Goal: Transaction & Acquisition: Obtain resource

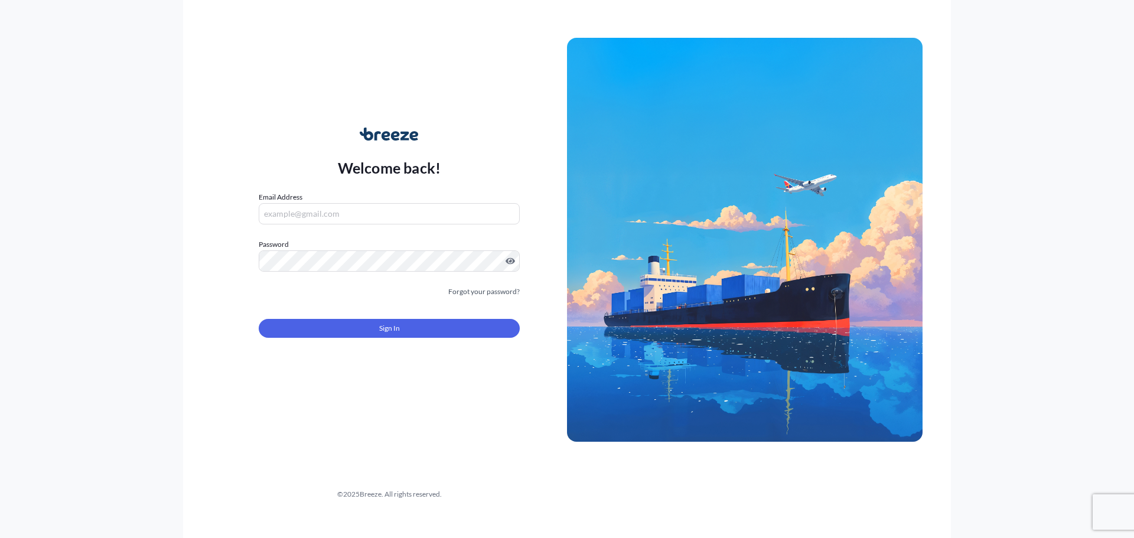
type input "[PERSON_NAME][EMAIL_ADDRESS][DOMAIN_NAME]"
click at [362, 339] on form "Email Address [PERSON_NAME][EMAIL_ADDRESS][DOMAIN_NAME] Password Must include: …" at bounding box center [389, 271] width 261 height 161
click at [366, 334] on button "Sign In" at bounding box center [389, 328] width 261 height 19
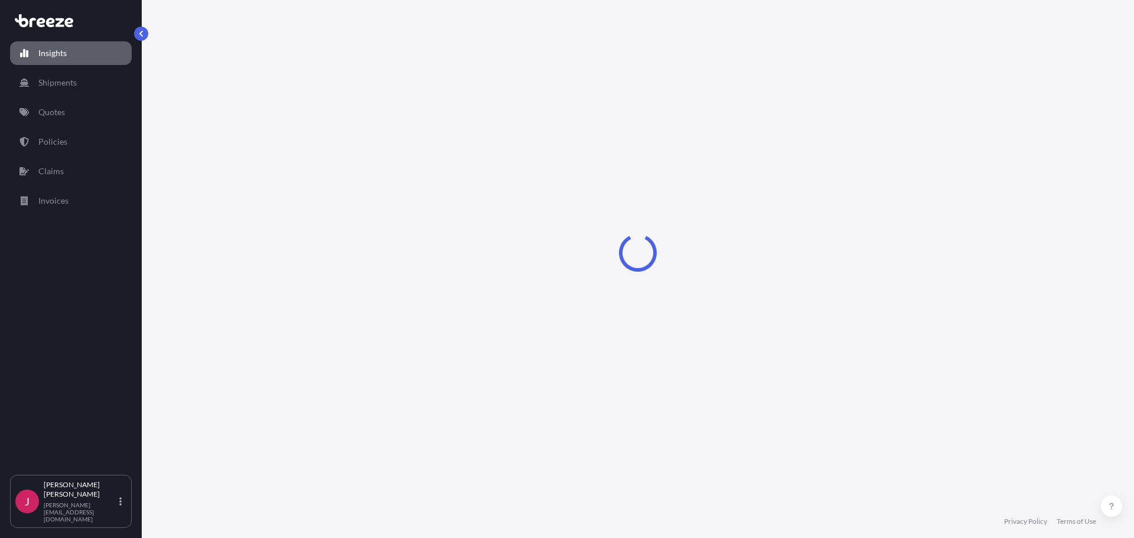
select select "2025"
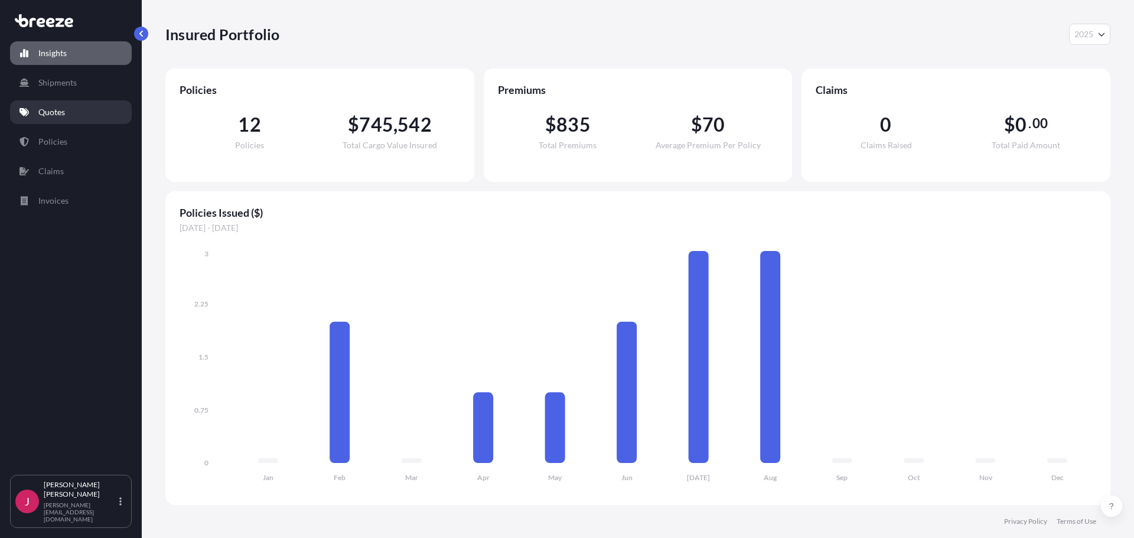
click at [60, 114] on p "Quotes" at bounding box center [51, 112] width 27 height 12
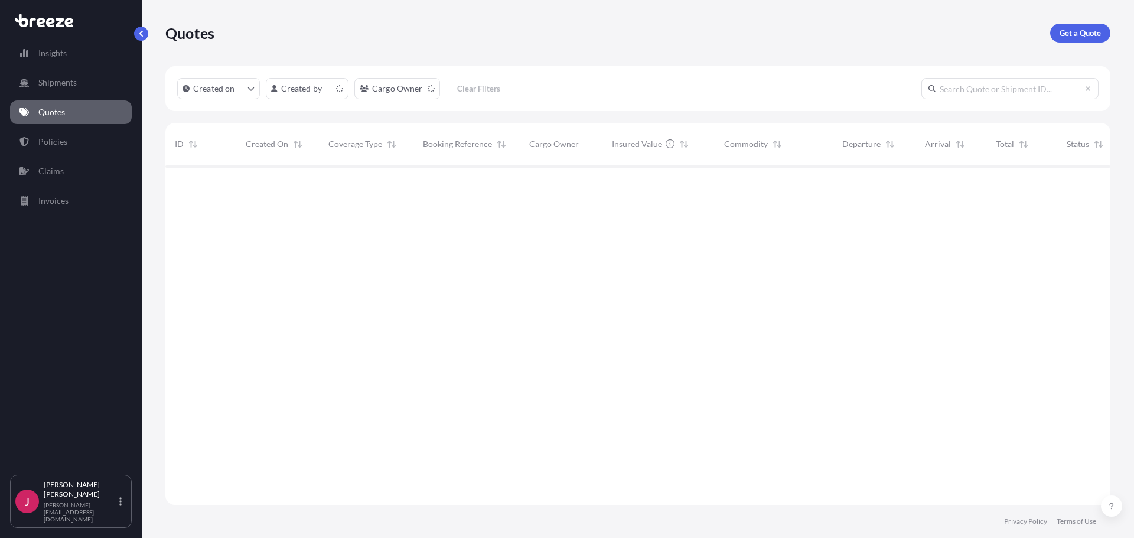
scroll to position [337, 936]
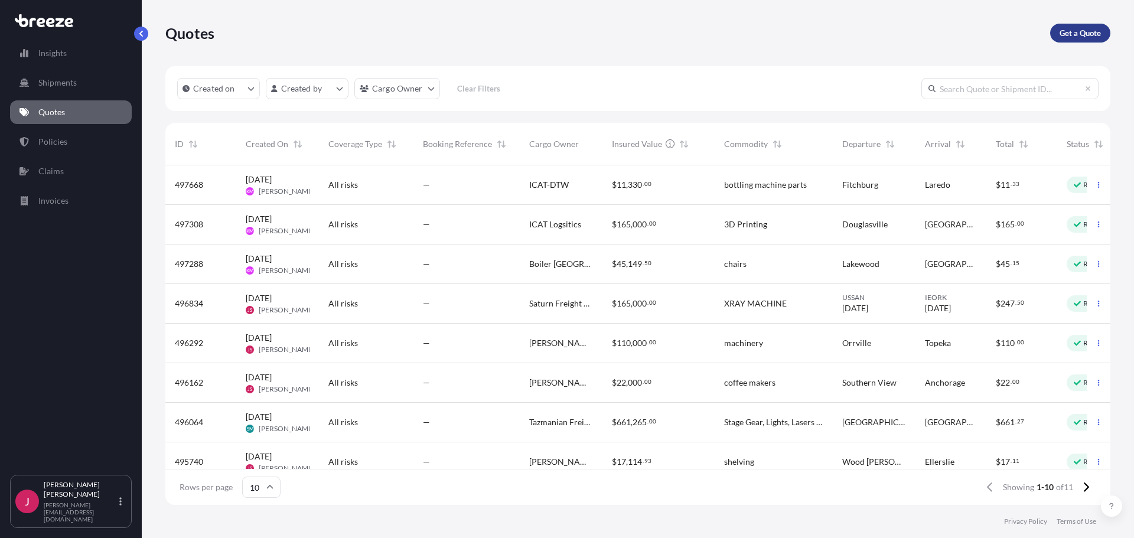
click at [1090, 37] on p "Get a Quote" at bounding box center [1080, 33] width 41 height 12
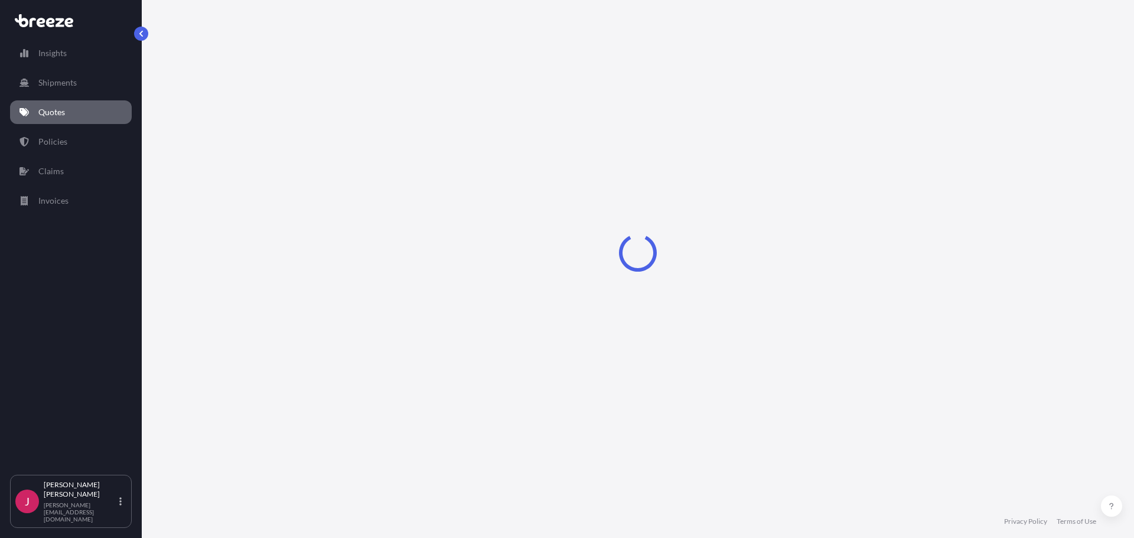
select select "Sea"
select select "1"
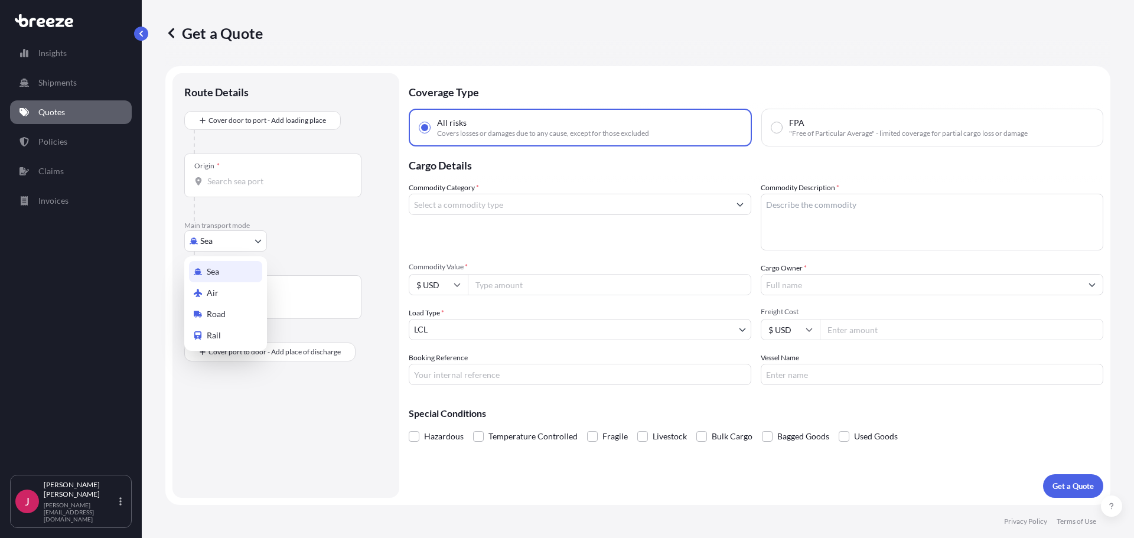
click at [224, 235] on body "Insights Shipments Quotes Policies Claims Invoices J [PERSON_NAME] [PERSON_NAME…" at bounding box center [567, 269] width 1134 height 538
click at [221, 308] on span "Road" at bounding box center [216, 314] width 19 height 12
select select "Road"
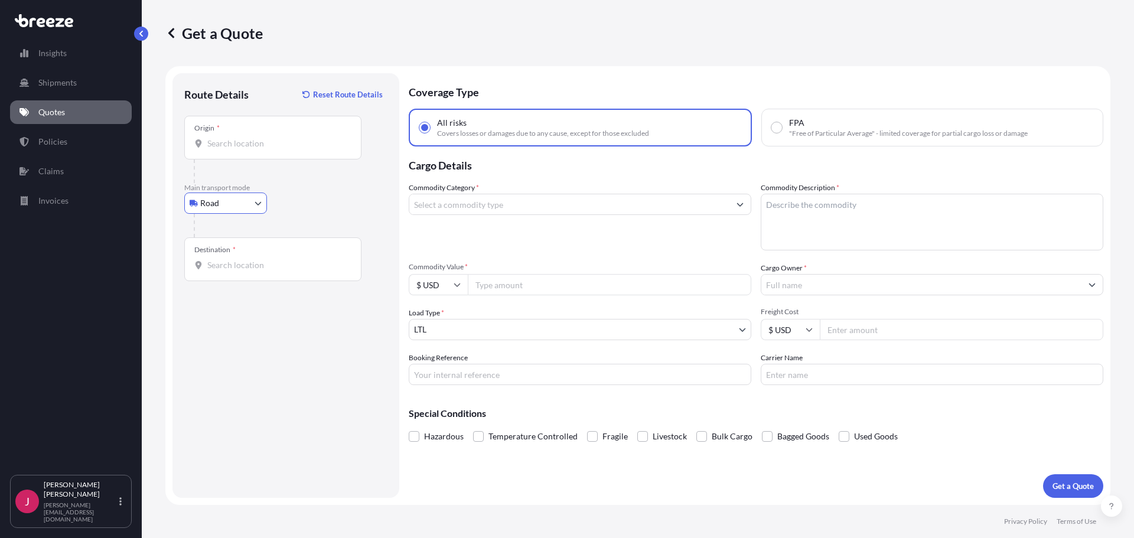
click at [219, 139] on input "Origin *" at bounding box center [276, 144] width 139 height 12
click at [236, 262] on input "Destination *" at bounding box center [276, 265] width 139 height 12
click at [249, 146] on input "[GEOGRAPHIC_DATA], [GEOGRAPHIC_DATA]" at bounding box center [276, 144] width 139 height 12
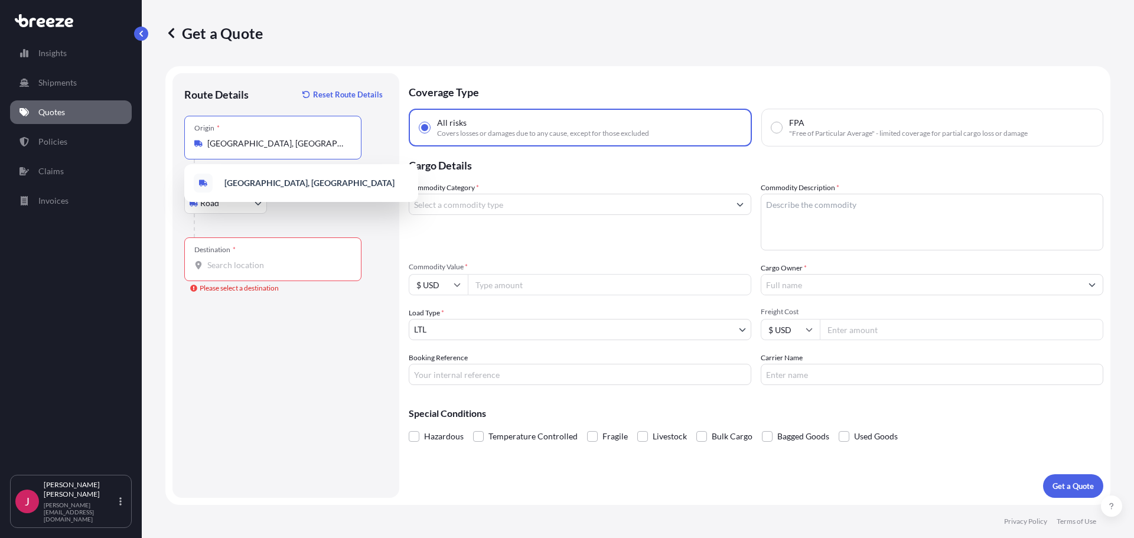
click at [249, 146] on input "[GEOGRAPHIC_DATA], [GEOGRAPHIC_DATA]" at bounding box center [276, 144] width 139 height 12
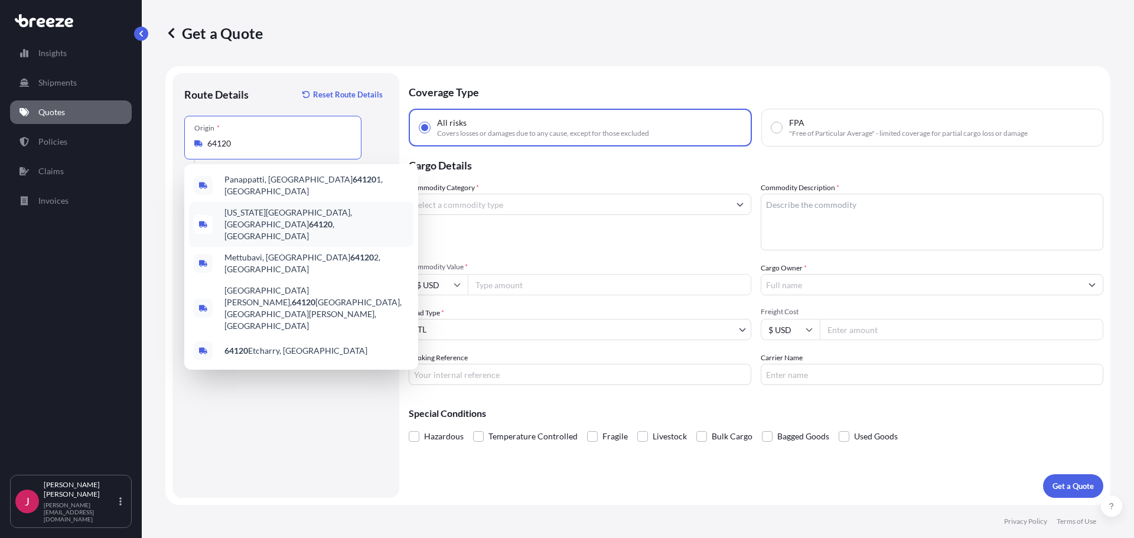
click at [255, 217] on div "[US_STATE][GEOGRAPHIC_DATA] , [GEOGRAPHIC_DATA]" at bounding box center [301, 224] width 224 height 45
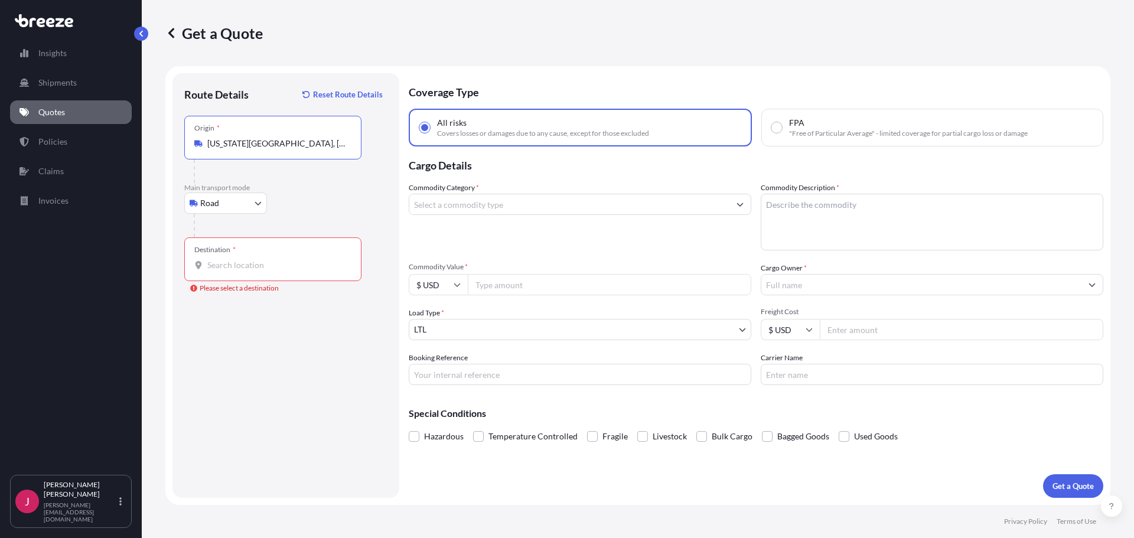
type input "[US_STATE][GEOGRAPHIC_DATA], [GEOGRAPHIC_DATA]"
click at [238, 198] on body "0 options available. 1 option available. 0 options available. 5 options availab…" at bounding box center [567, 269] width 1134 height 538
click at [223, 258] on div "Destination *" at bounding box center [272, 259] width 177 height 44
click at [223, 259] on input "Destination * Please select a destination" at bounding box center [276, 265] width 139 height 12
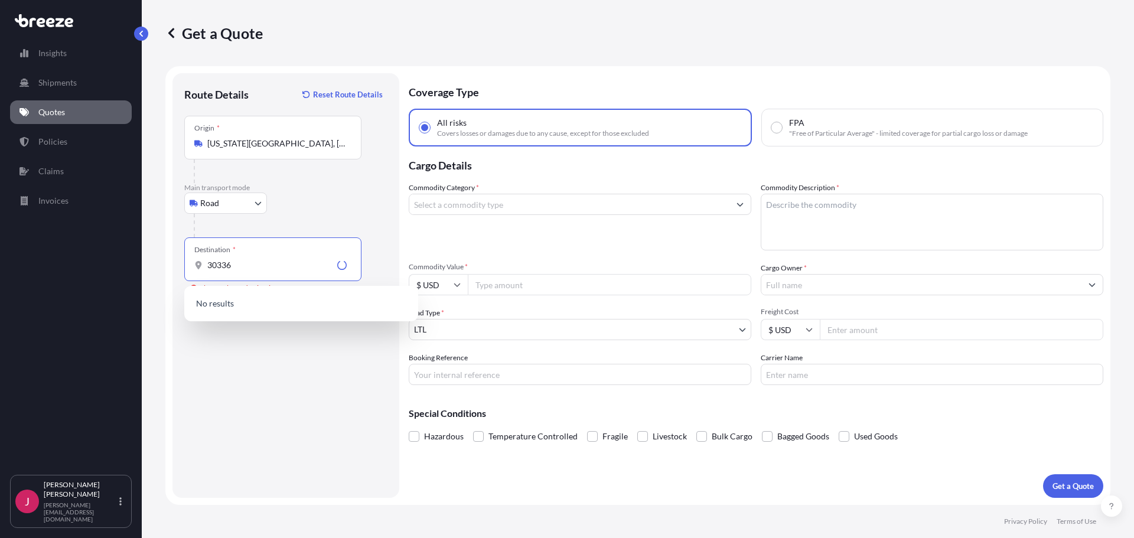
click at [274, 425] on div "Route Details Reset Route Details Place of loading Road Road Rail Origin * [US_…" at bounding box center [285, 285] width 203 height 401
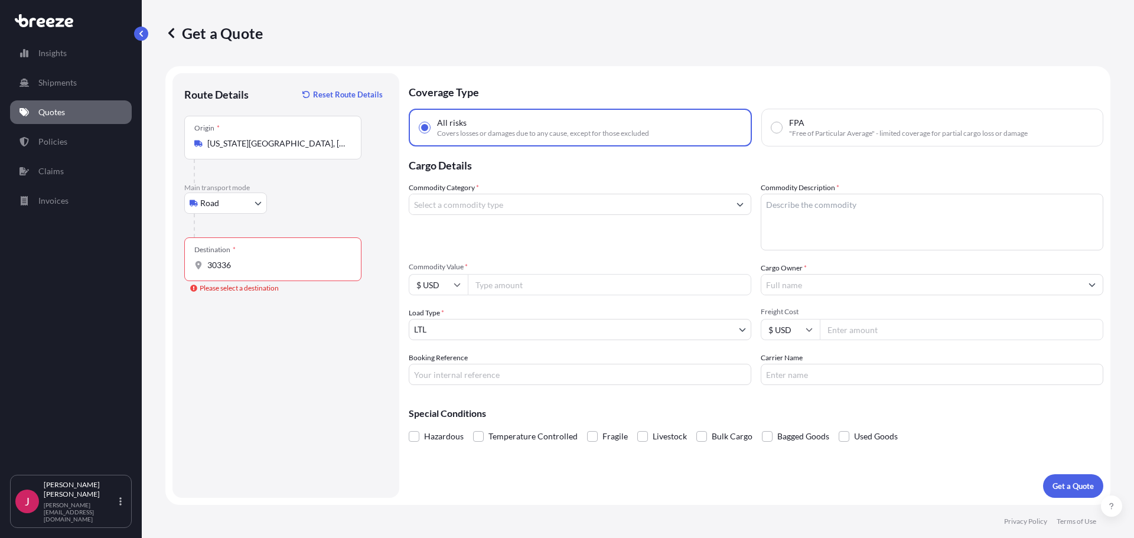
click at [309, 377] on div "Route Details Reset Route Details Place of loading Road Road Rail Origin * [US_…" at bounding box center [285, 285] width 203 height 401
click at [292, 266] on input "30336" at bounding box center [276, 265] width 139 height 12
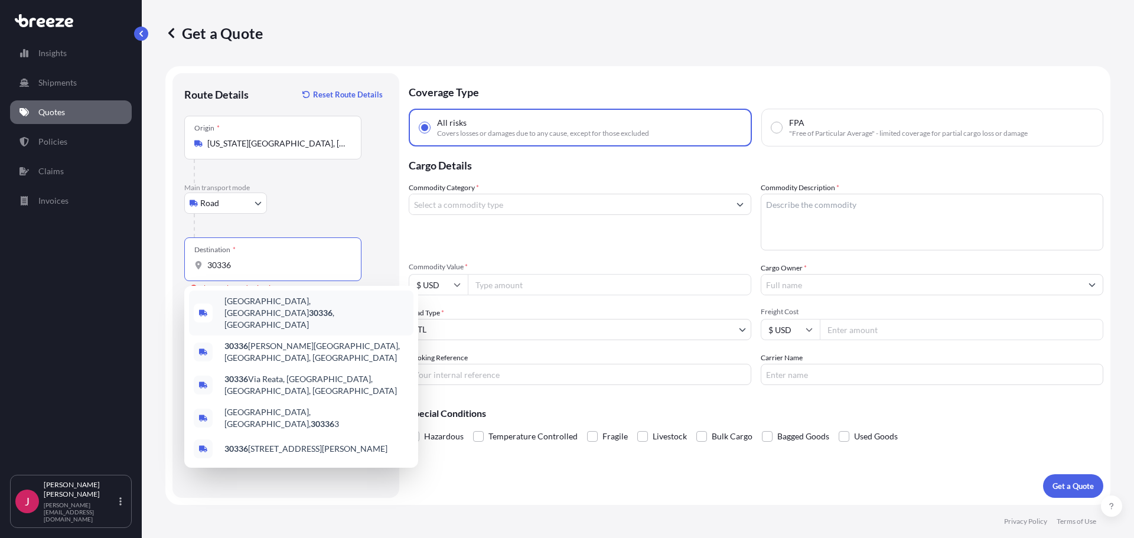
type input "[GEOGRAPHIC_DATA], [GEOGRAPHIC_DATA]"
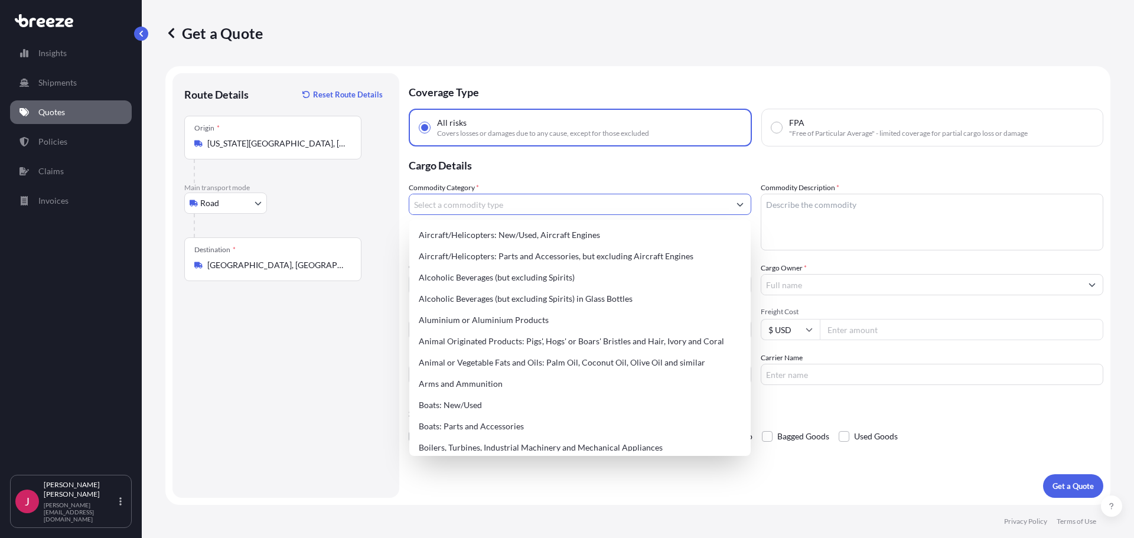
click at [484, 204] on input "Commodity Category *" at bounding box center [569, 204] width 320 height 21
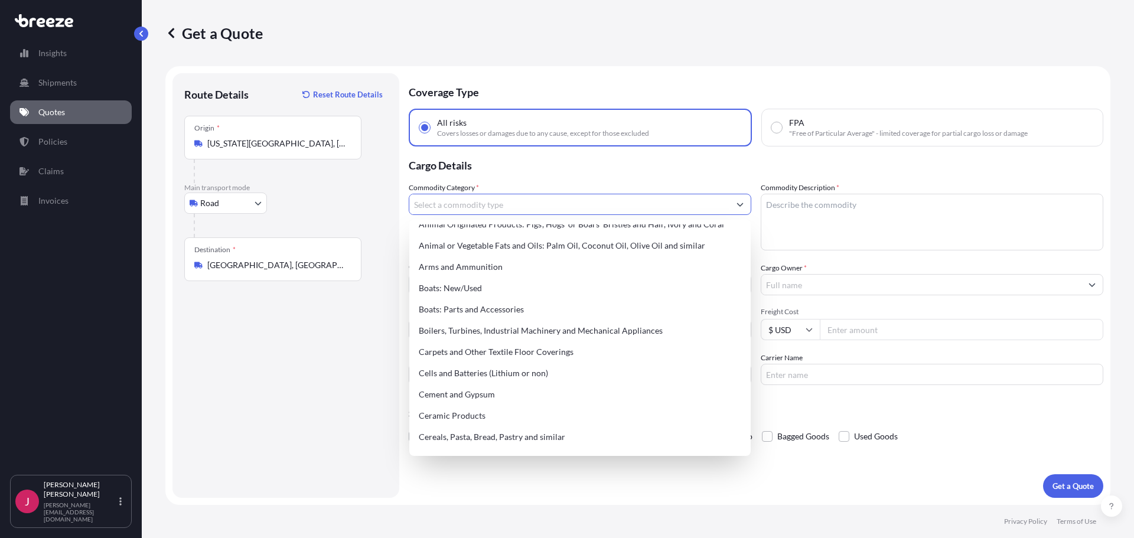
scroll to position [118, 0]
click at [520, 333] on div "Boilers, Turbines, Industrial Machinery and Mechanical Appliances" at bounding box center [580, 329] width 332 height 21
type input "Boilers, Turbines, Industrial Machinery and Mechanical Appliances"
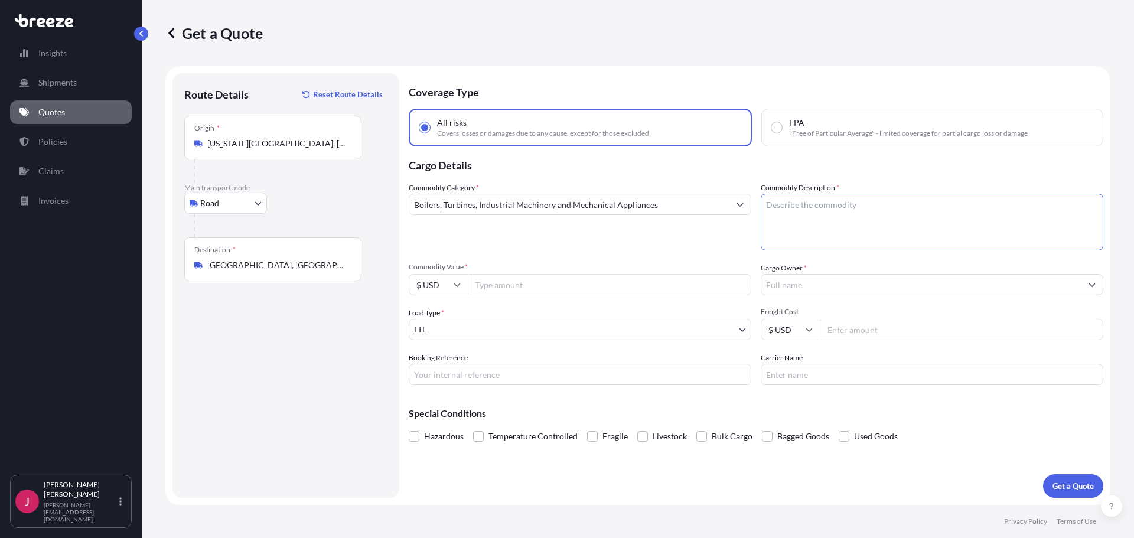
click at [817, 217] on textarea "Commodity Description *" at bounding box center [932, 222] width 343 height 57
type textarea "MACHINE PARTS"
click at [493, 293] on input "Commodity Value *" at bounding box center [610, 284] width 284 height 21
type input "175000"
click at [843, 282] on input "Cargo Owner *" at bounding box center [921, 284] width 320 height 21
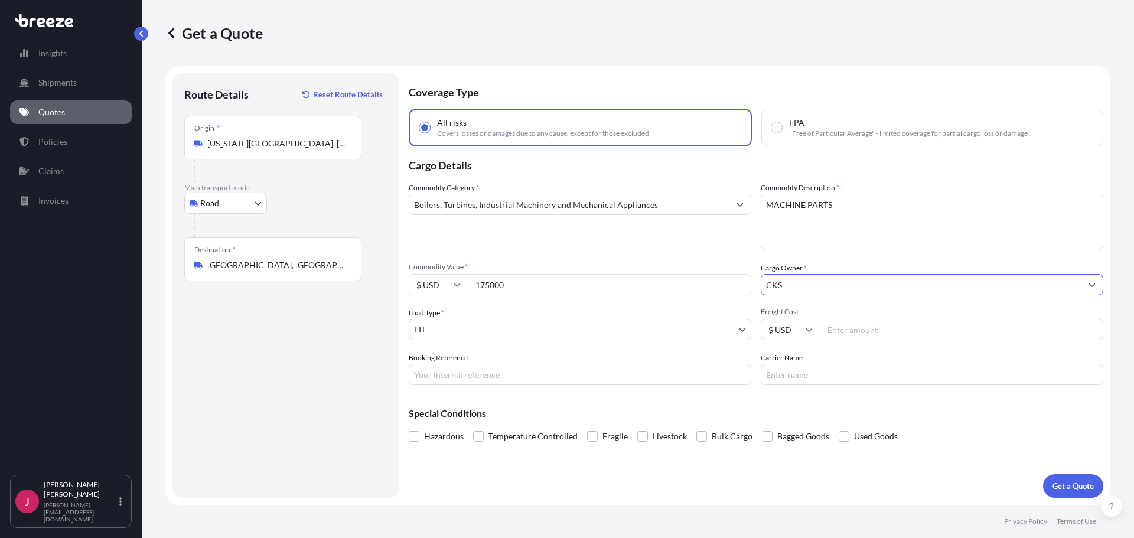
click at [799, 292] on input "CKS" at bounding box center [921, 284] width 320 height 21
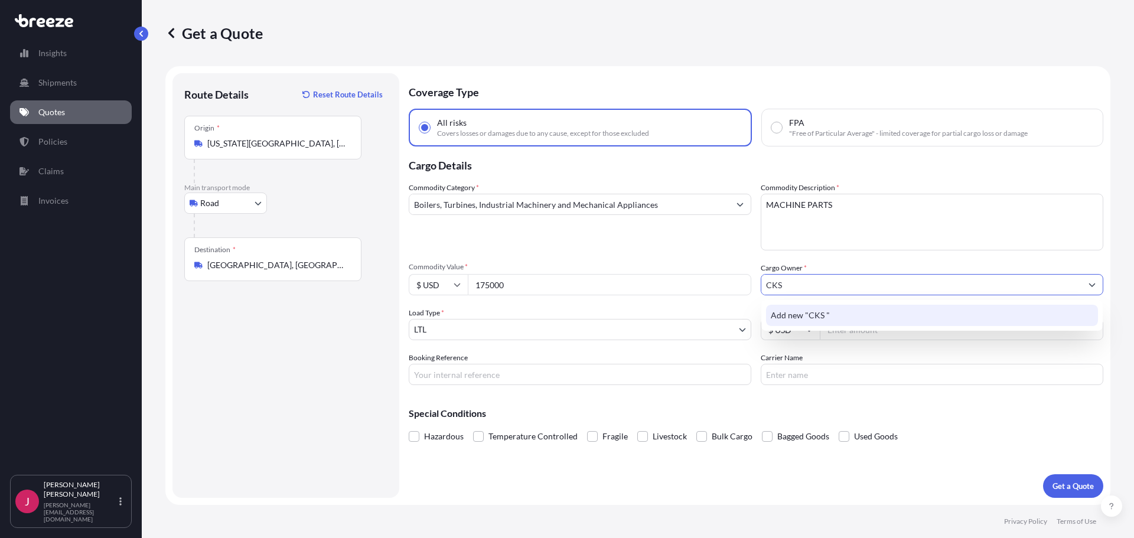
type input "CKS"
click at [809, 304] on div "Add new "CKS "" at bounding box center [931, 315] width 341 height 31
click at [810, 288] on input "CKS" at bounding box center [921, 284] width 320 height 21
click at [807, 311] on span "Add new "CKS "" at bounding box center [800, 316] width 59 height 12
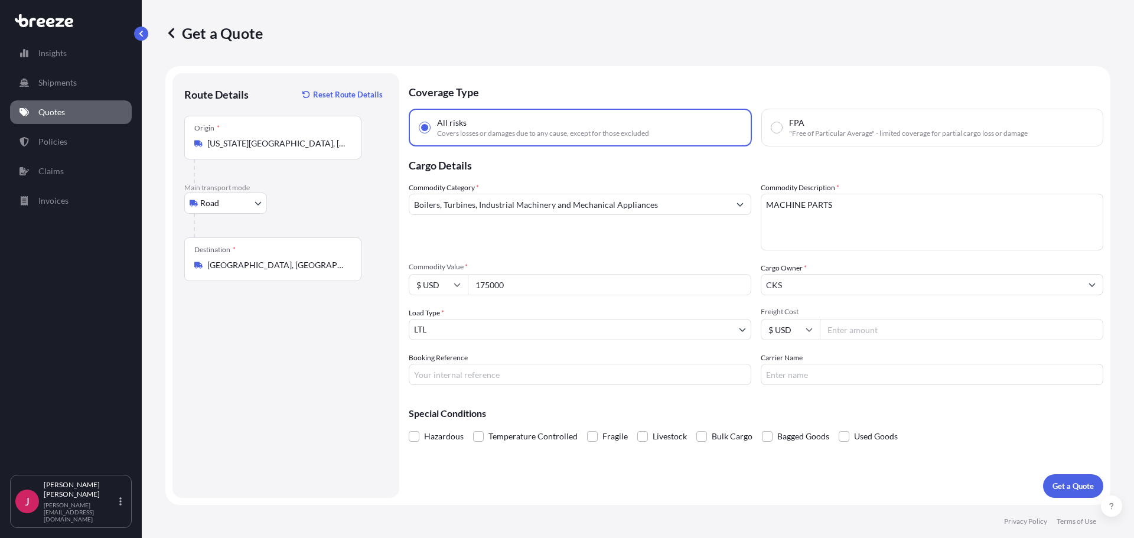
click at [838, 321] on input "Freight Cost" at bounding box center [962, 329] width 284 height 21
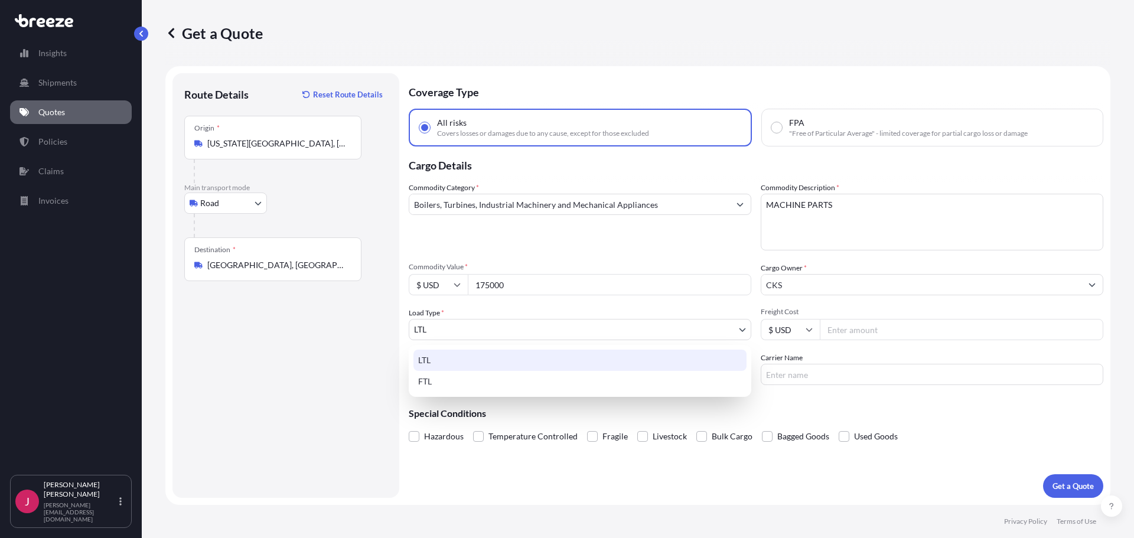
click at [529, 331] on body "1 option available. 1 option available. Insights Shipments Quotes Policies Clai…" at bounding box center [567, 269] width 1134 height 538
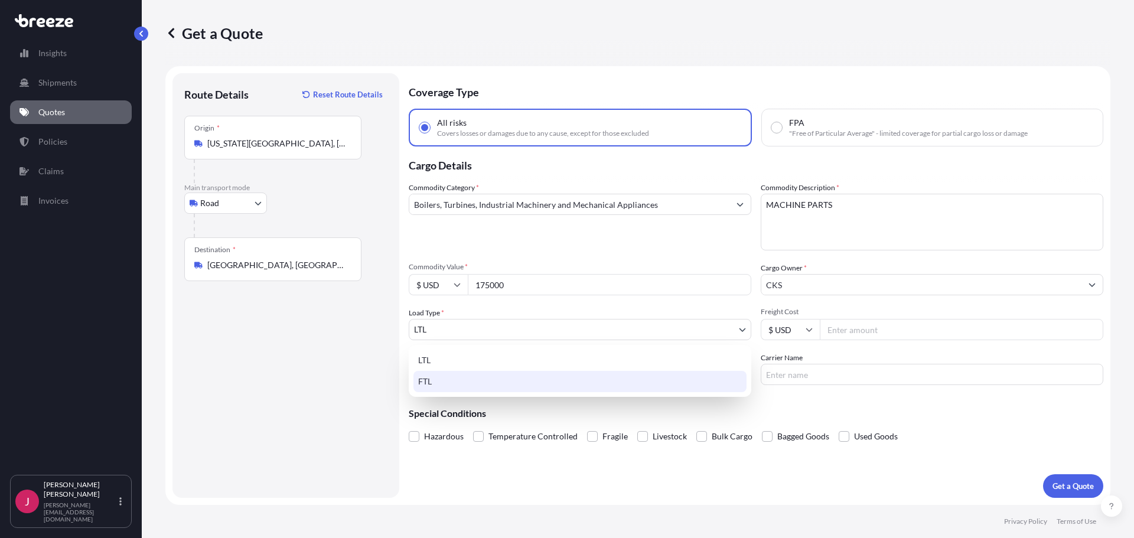
click at [439, 379] on div "FTL" at bounding box center [580, 381] width 333 height 21
select select "2"
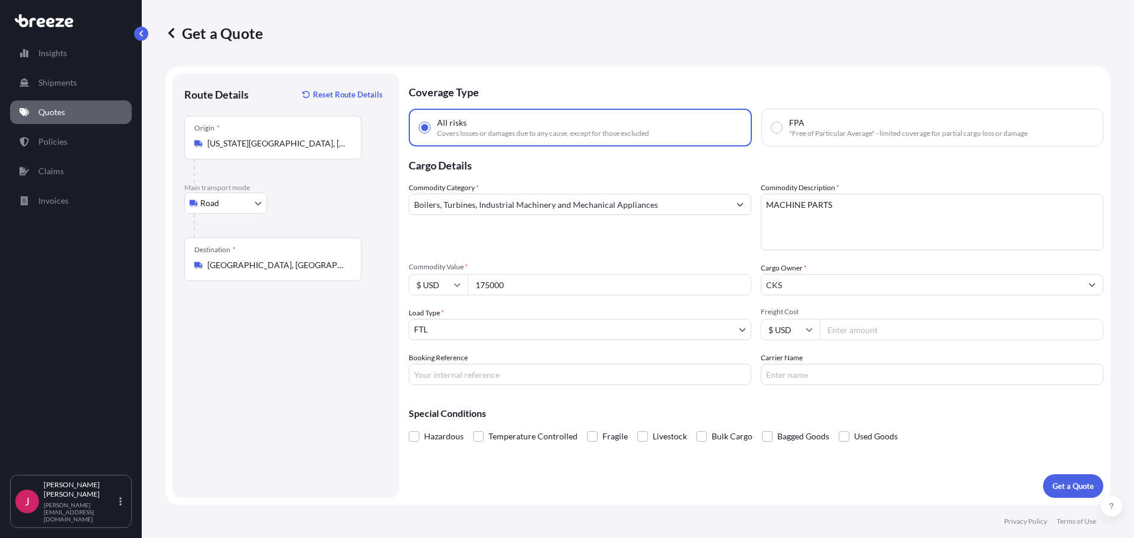
click at [932, 422] on div "Special Conditions Hazardous Temperature Controlled Fragile Livestock Bulk Carg…" at bounding box center [756, 420] width 695 height 51
click at [1066, 480] on p "Get a Quote" at bounding box center [1073, 486] width 41 height 12
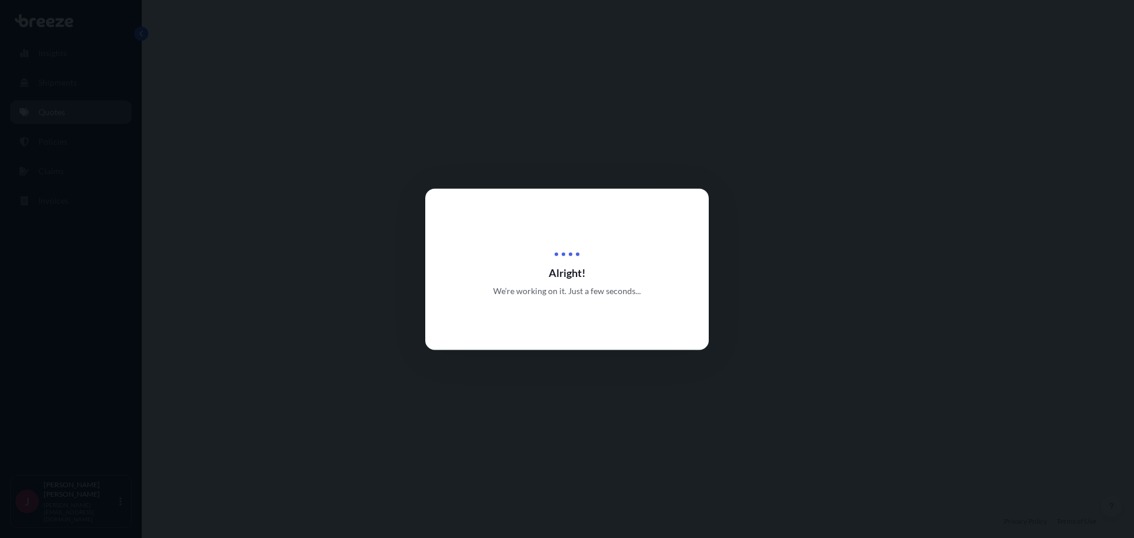
select select "Road"
select select "2"
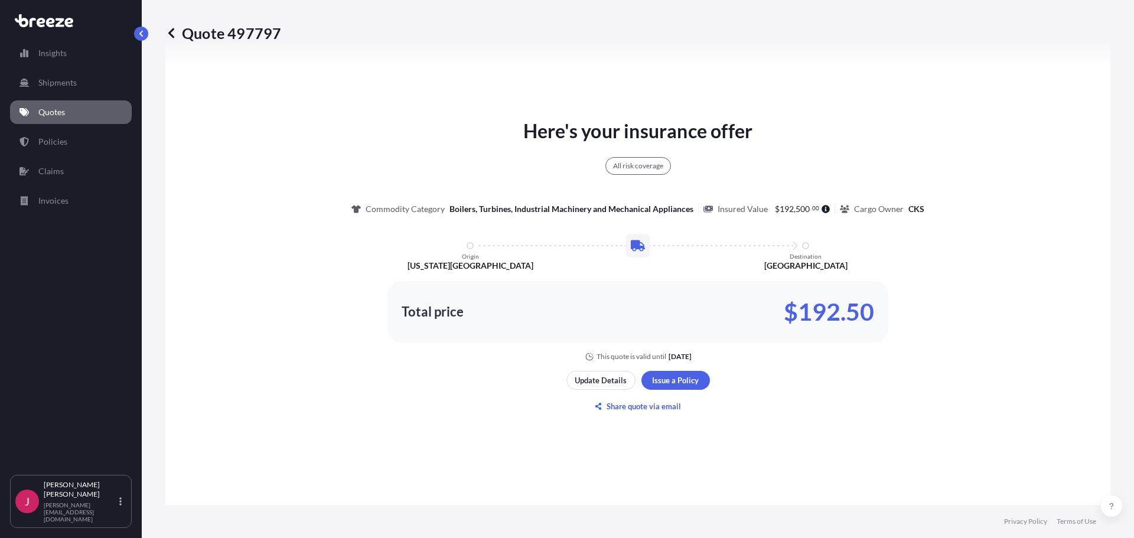
scroll to position [606, 0]
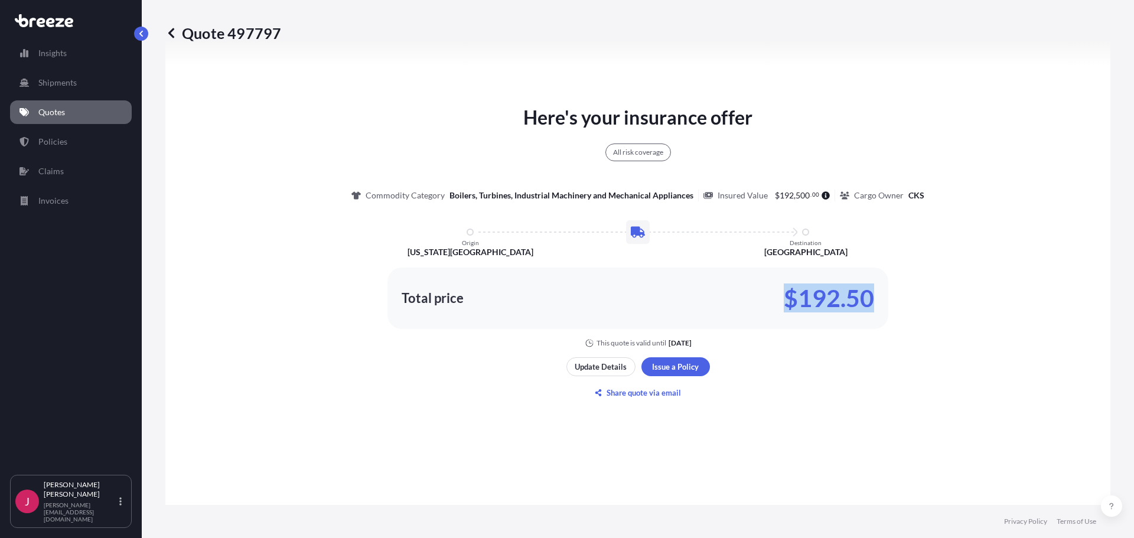
drag, startPoint x: 875, startPoint y: 295, endPoint x: 780, endPoint y: 302, distance: 95.9
click at [780, 302] on div "Total price $192.50" at bounding box center [638, 298] width 501 height 61
copy p "$192.50"
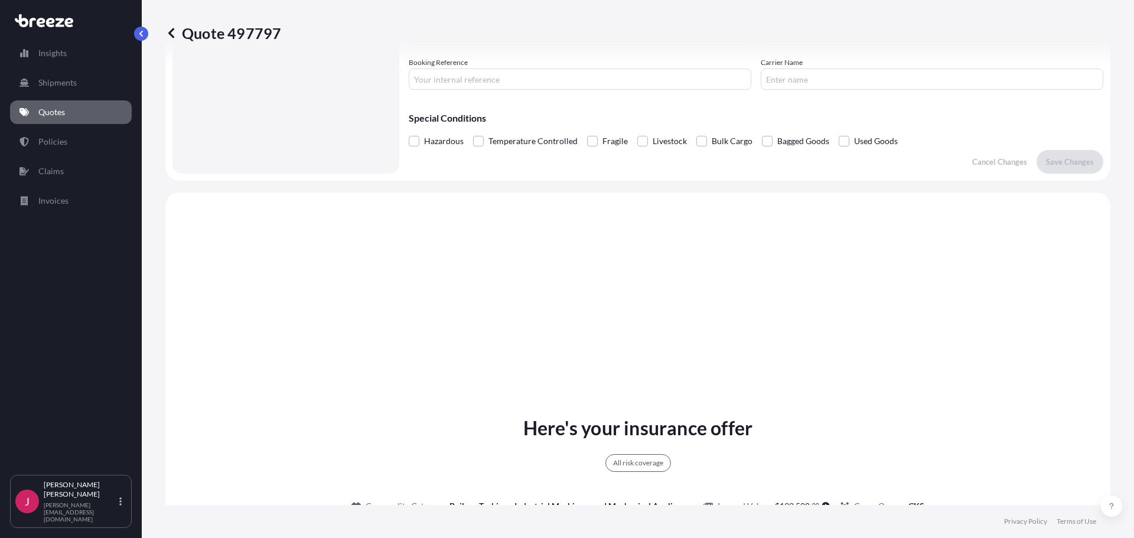
scroll to position [650, 0]
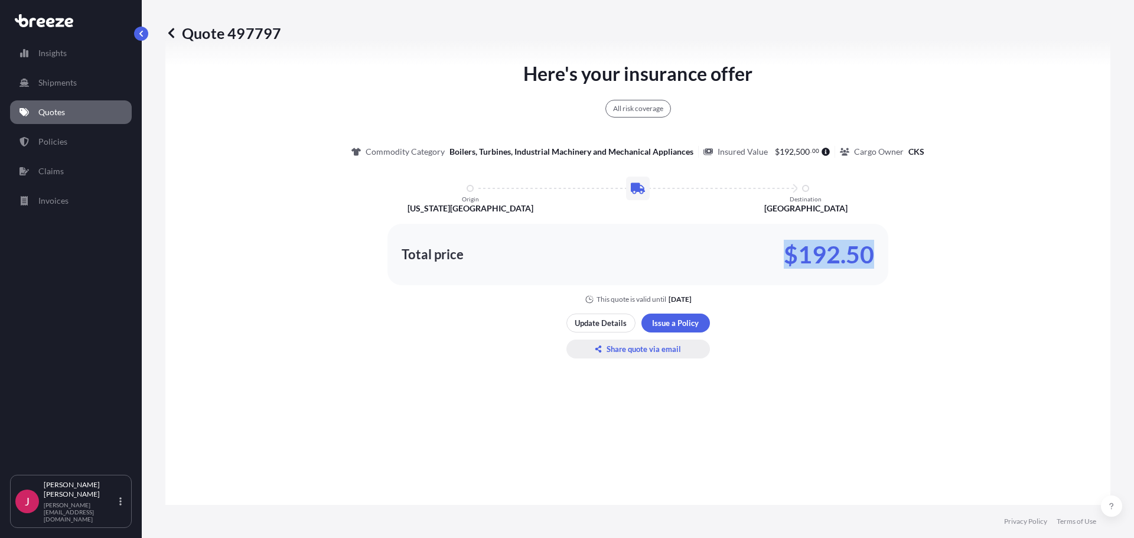
click at [616, 347] on p "Share quote via email" at bounding box center [644, 349] width 74 height 12
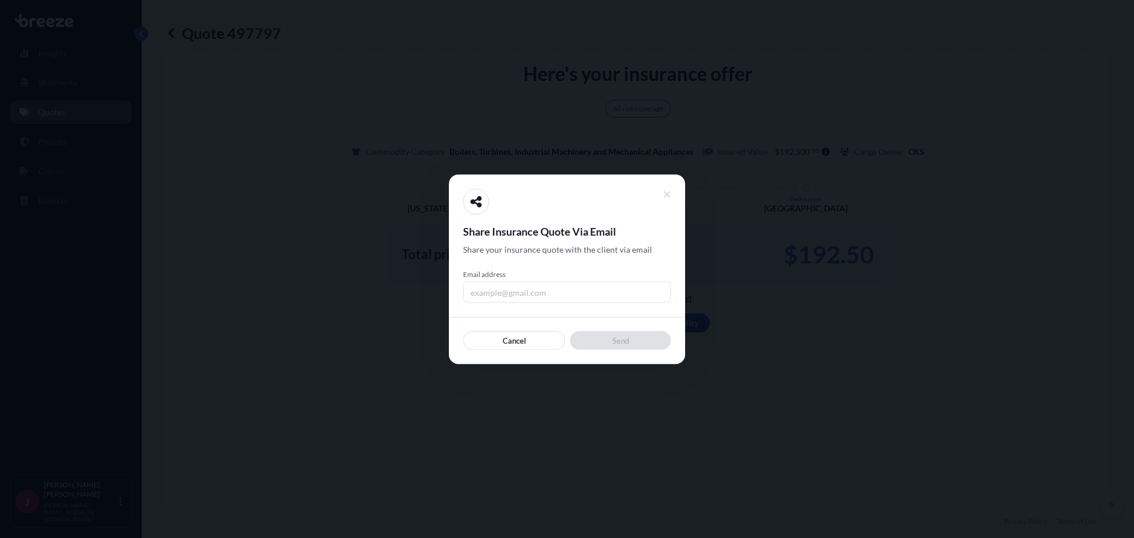
click at [531, 308] on div "Share Insurance Quote Via Email Share your insurance quote with the client via …" at bounding box center [567, 268] width 208 height 161
click at [525, 294] on input "Email address" at bounding box center [567, 291] width 208 height 21
click at [516, 291] on input "Email address" at bounding box center [567, 291] width 208 height 21
type input "[PERSON_NAME][EMAIL_ADDRESS][DOMAIN_NAME]"
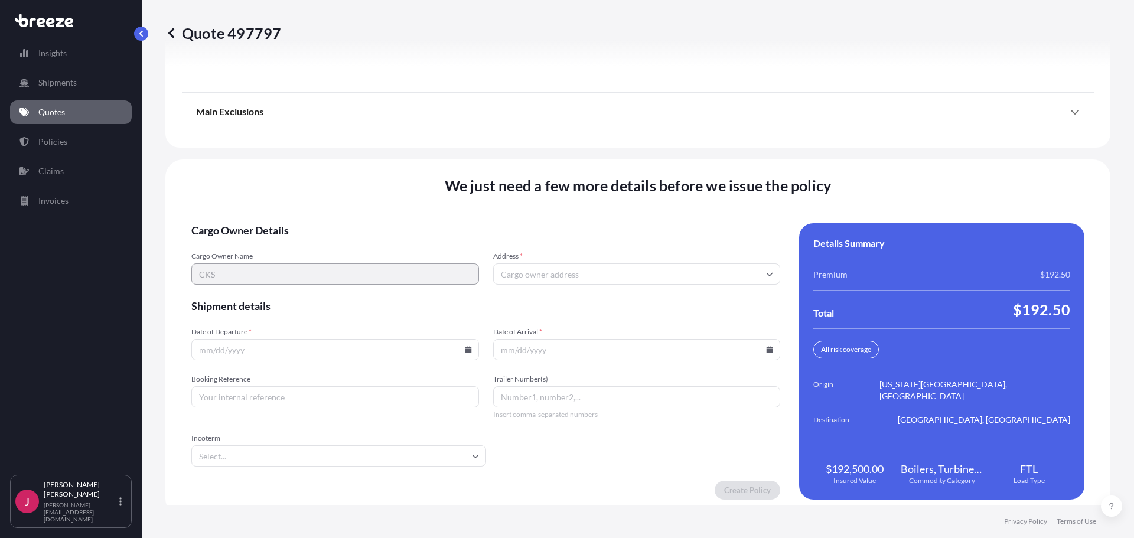
scroll to position [1513, 0]
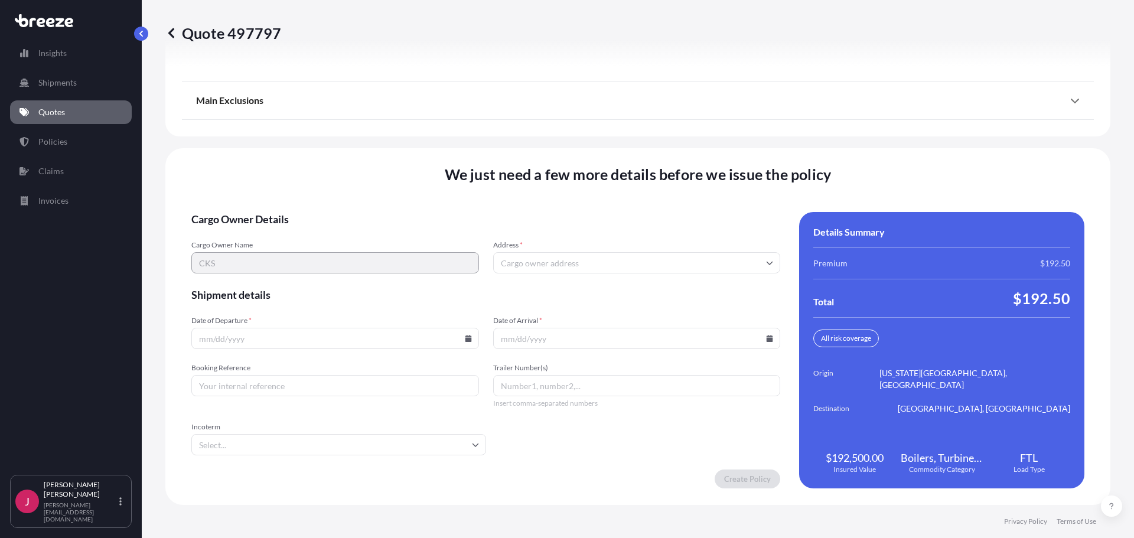
click at [614, 258] on input "Address *" at bounding box center [637, 262] width 288 height 21
click at [392, 308] on form "Cargo Owner Details Cargo Owner Name CKS Address * Please type and select an op…" at bounding box center [485, 350] width 589 height 276
click at [460, 341] on input "Date of Departure *" at bounding box center [335, 338] width 288 height 21
click at [466, 336] on icon at bounding box center [468, 338] width 6 height 7
click at [383, 330] on input "Date of Departure *" at bounding box center [335, 338] width 288 height 21
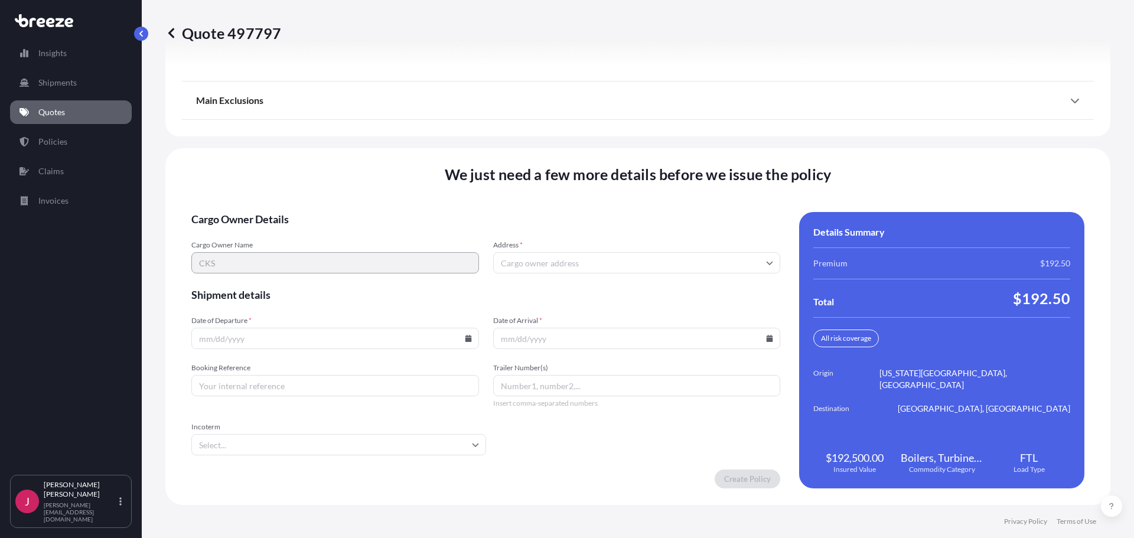
click at [301, 339] on input "Date of Departure *" at bounding box center [335, 338] width 288 height 21
click at [465, 340] on icon at bounding box center [468, 338] width 7 height 7
click at [364, 211] on button "8" at bounding box center [361, 210] width 19 height 19
type input "[DATE]"
click at [767, 338] on icon at bounding box center [770, 338] width 6 height 7
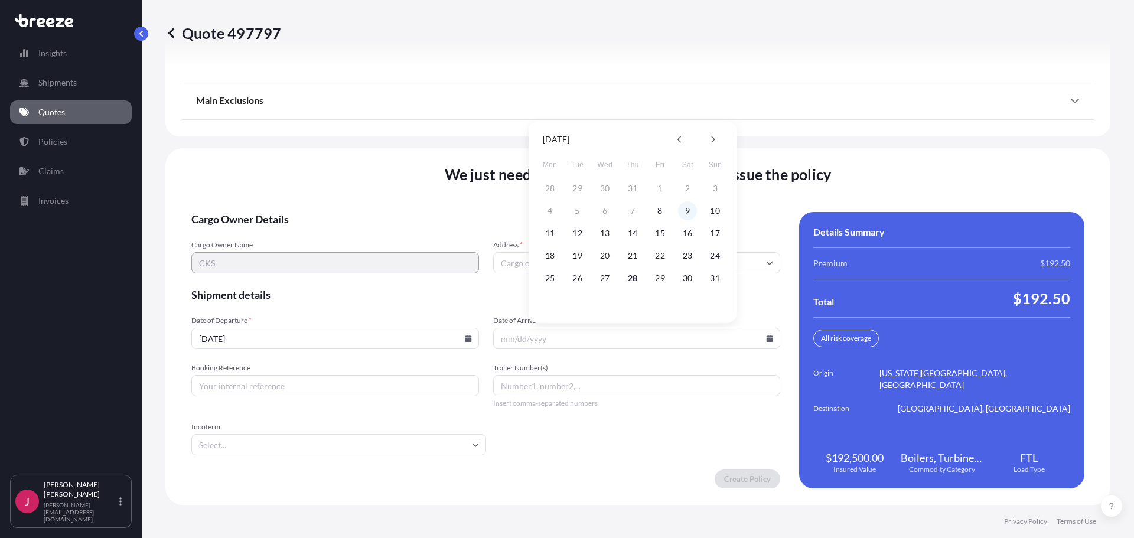
click at [684, 214] on button "9" at bounding box center [687, 210] width 19 height 19
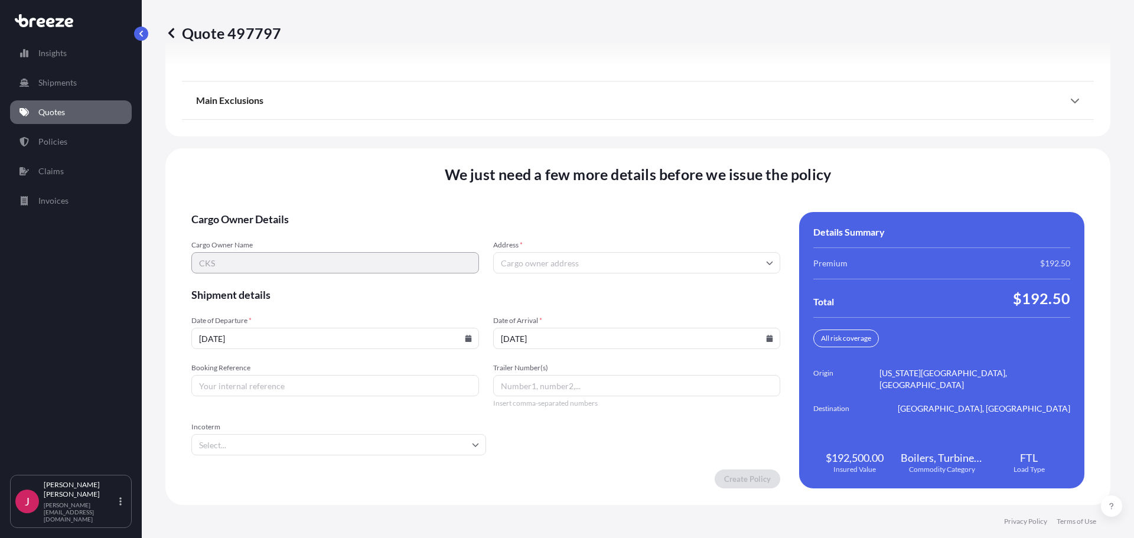
click at [468, 343] on input "[DATE]" at bounding box center [335, 338] width 288 height 21
click at [465, 341] on icon at bounding box center [468, 338] width 6 height 7
click at [336, 279] on div "25 26 27 28 29 30 31" at bounding box center [333, 278] width 189 height 21
click at [336, 278] on div "25 26 27 28 29 30 31" at bounding box center [333, 278] width 189 height 21
click at [573, 331] on input "[DATE]" at bounding box center [637, 338] width 288 height 21
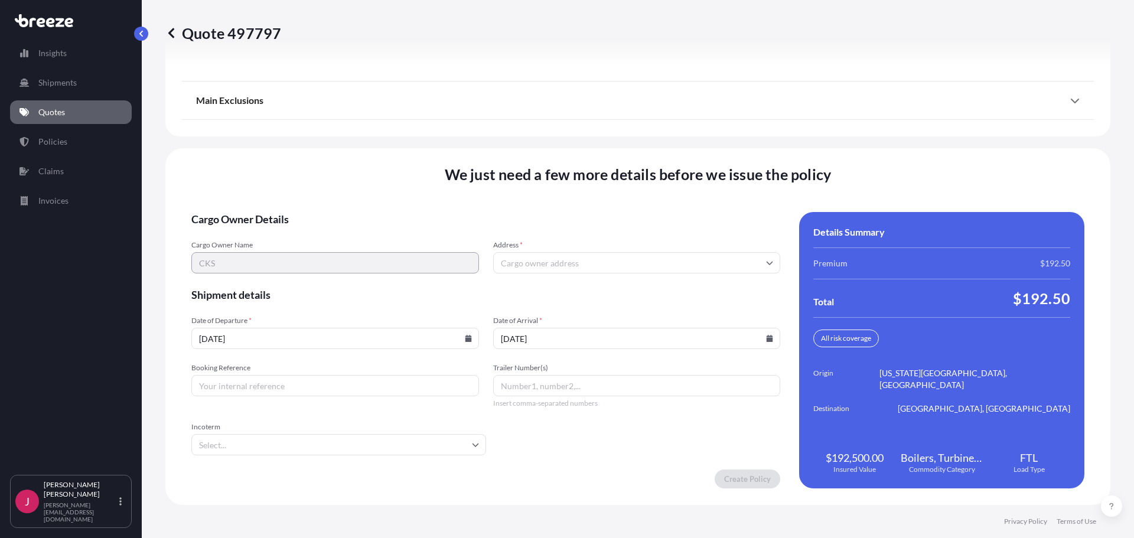
click at [757, 339] on input "[DATE]" at bounding box center [637, 338] width 288 height 21
click at [767, 339] on icon at bounding box center [769, 338] width 7 height 7
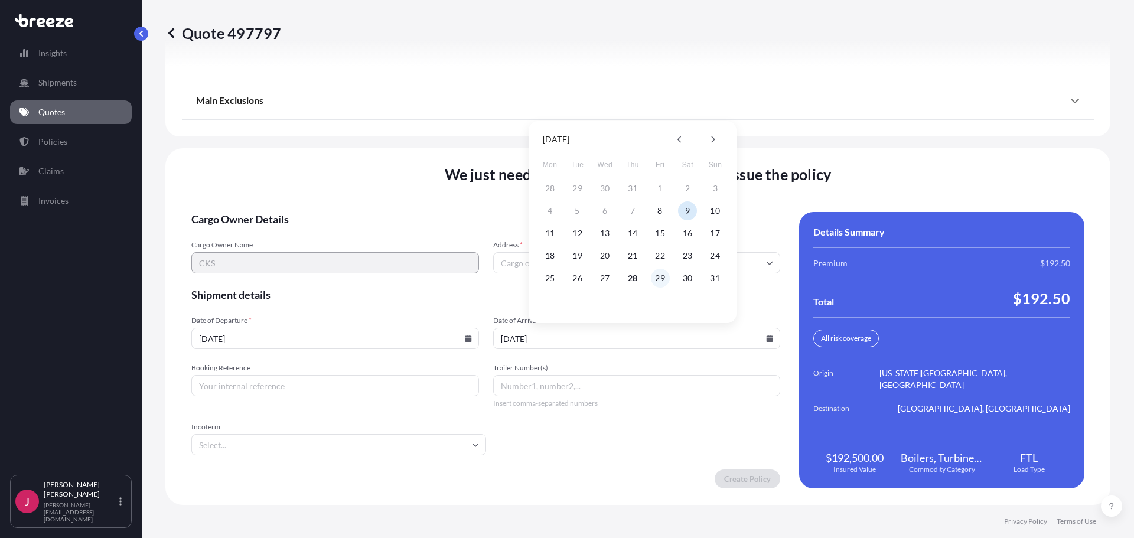
click at [662, 279] on button "29" at bounding box center [660, 278] width 19 height 19
type input "[DATE]"
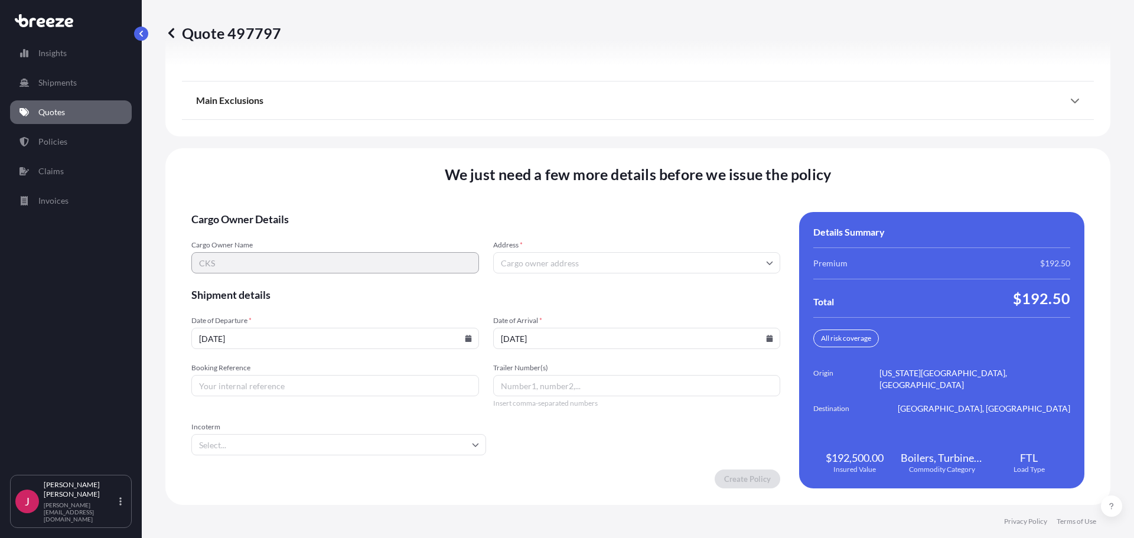
click at [470, 337] on input "[DATE]" at bounding box center [335, 338] width 288 height 21
click at [469, 336] on input "[DATE]" at bounding box center [335, 338] width 288 height 21
click at [465, 337] on icon at bounding box center [468, 338] width 6 height 7
click at [334, 279] on button "28" at bounding box center [333, 278] width 19 height 19
type input "[DATE]"
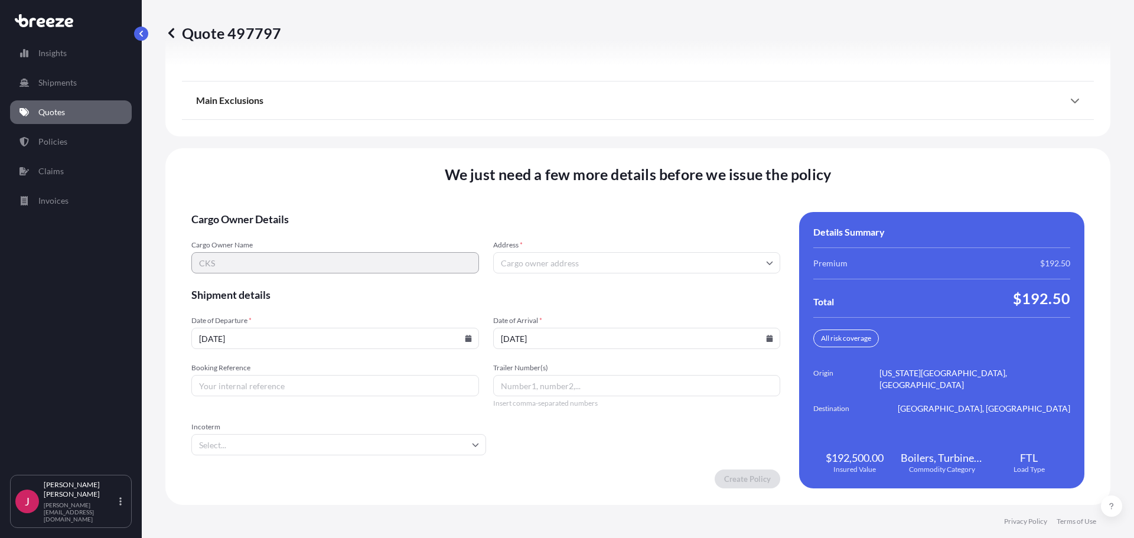
click at [354, 454] on input "Incoterm" at bounding box center [338, 444] width 295 height 21
click at [572, 468] on form "Cargo Owner Details Cargo Owner Name CKS Address * Shipment details Date of Dep…" at bounding box center [485, 350] width 589 height 276
click at [445, 445] on input "Incoterm" at bounding box center [338, 444] width 295 height 21
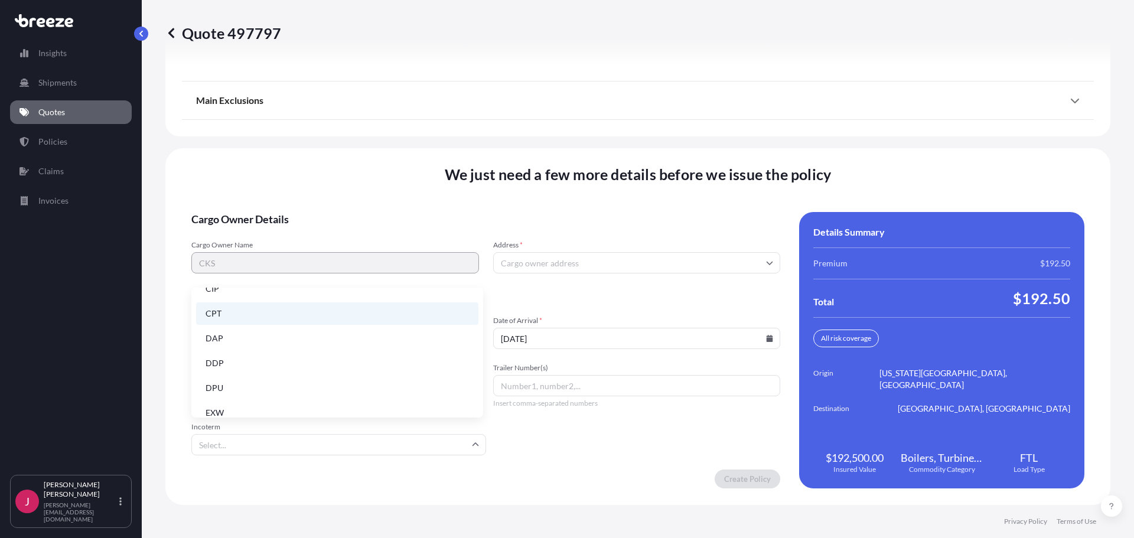
scroll to position [0, 0]
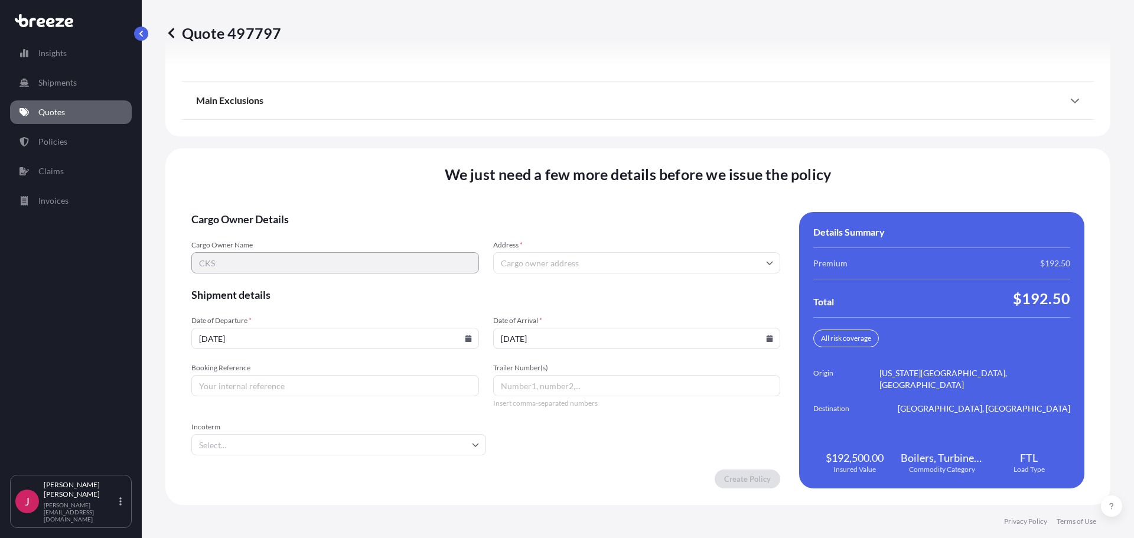
click at [557, 461] on form "Cargo Owner Details Cargo Owner Name CKS Address * Shipment details Date of Dep…" at bounding box center [485, 350] width 589 height 276
click at [598, 264] on input "Address *" at bounding box center [637, 262] width 288 height 21
paste input "cks [STREET_ADDRESS] [US_STATE][GEOGRAPHIC_DATA], [GEOGRAPHIC_DATA] 64120"
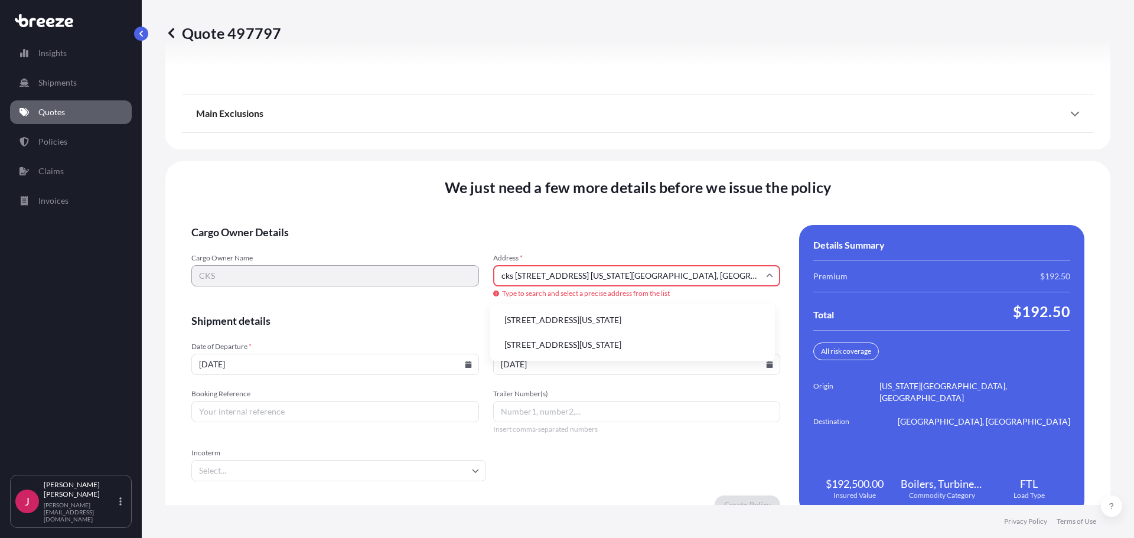
click at [614, 324] on li "[STREET_ADDRESS][US_STATE]" at bounding box center [632, 320] width 275 height 22
type input "[STREET_ADDRESS][US_STATE]"
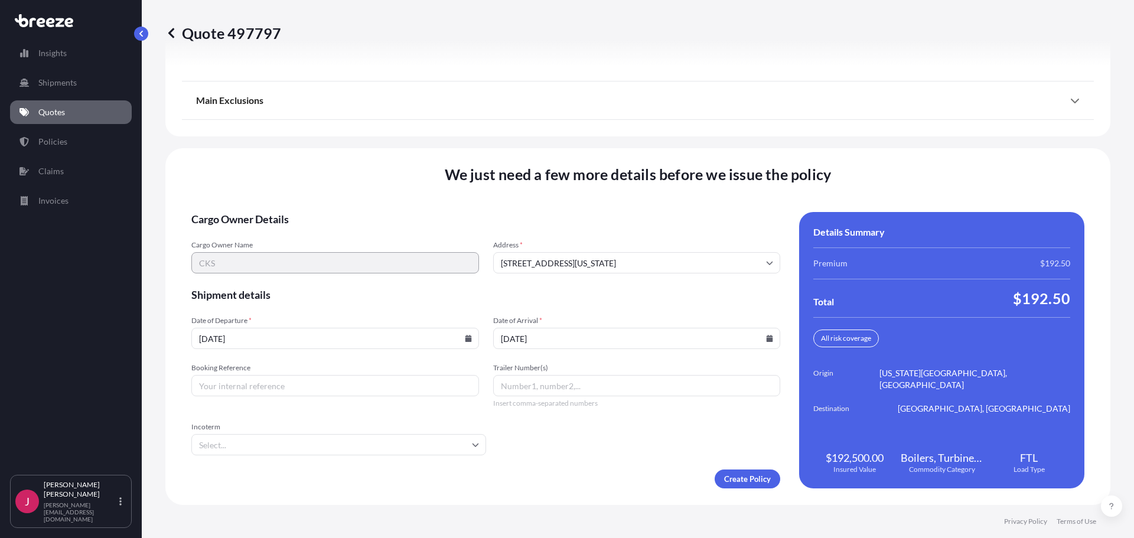
click at [341, 386] on input "Booking Reference" at bounding box center [335, 385] width 288 height 21
type input "774687"
click at [619, 460] on form "Cargo Owner Details Cargo Owner Name CKS Address * [STREET_ADDRESS][US_STATE] S…" at bounding box center [485, 350] width 589 height 276
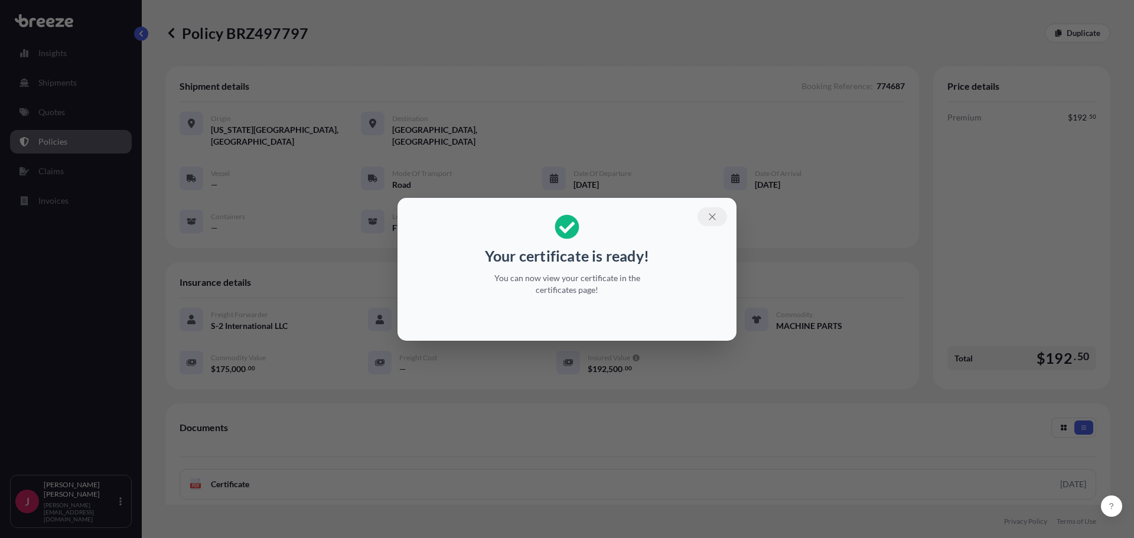
click at [706, 219] on button "button" at bounding box center [713, 216] width 30 height 19
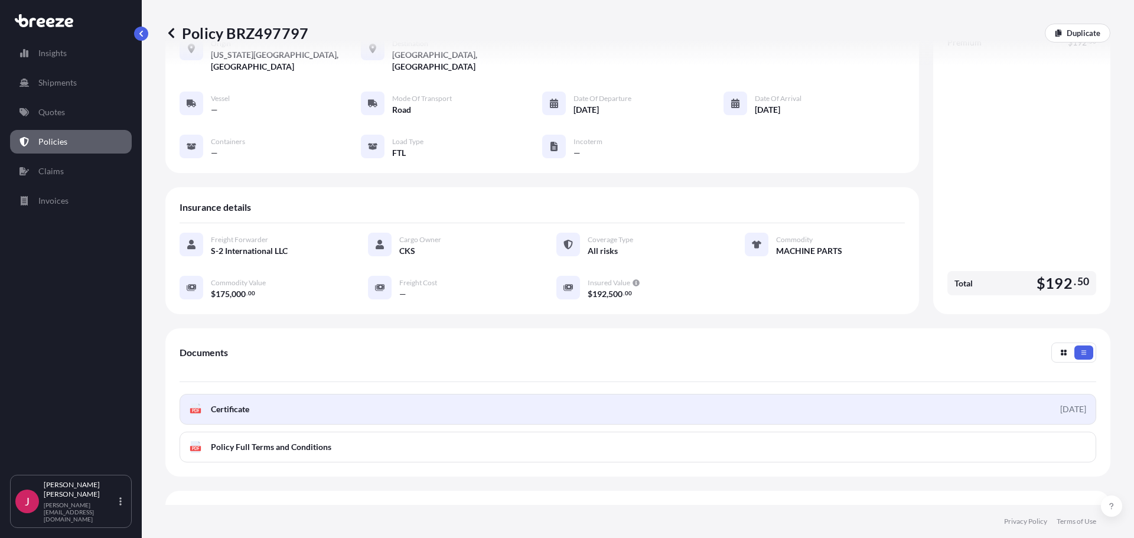
scroll to position [161, 0]
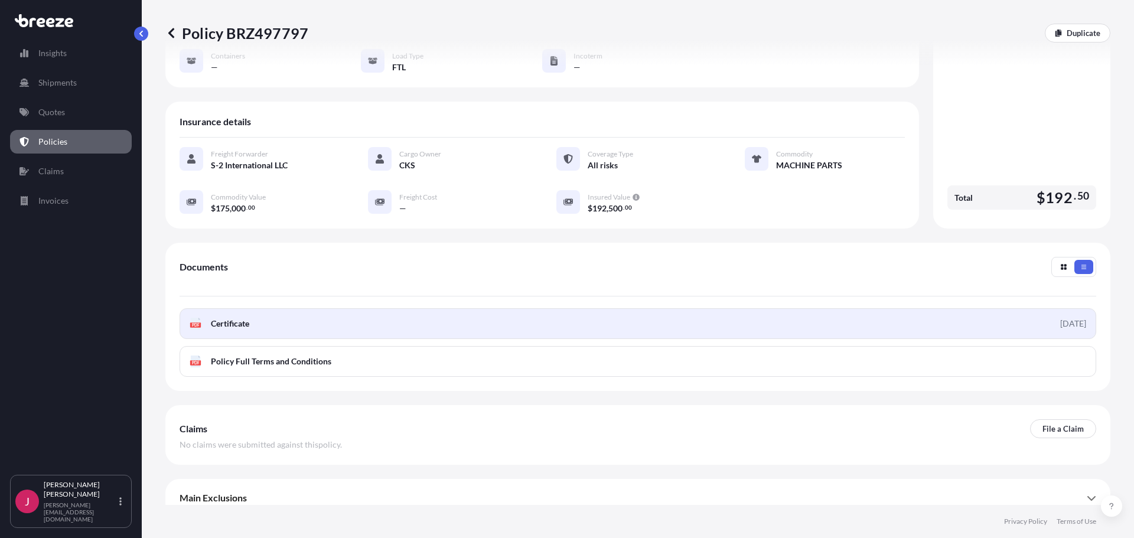
click at [956, 313] on link "PDF Certificate [DATE]" at bounding box center [638, 323] width 917 height 31
